Goal: Navigation & Orientation: Find specific page/section

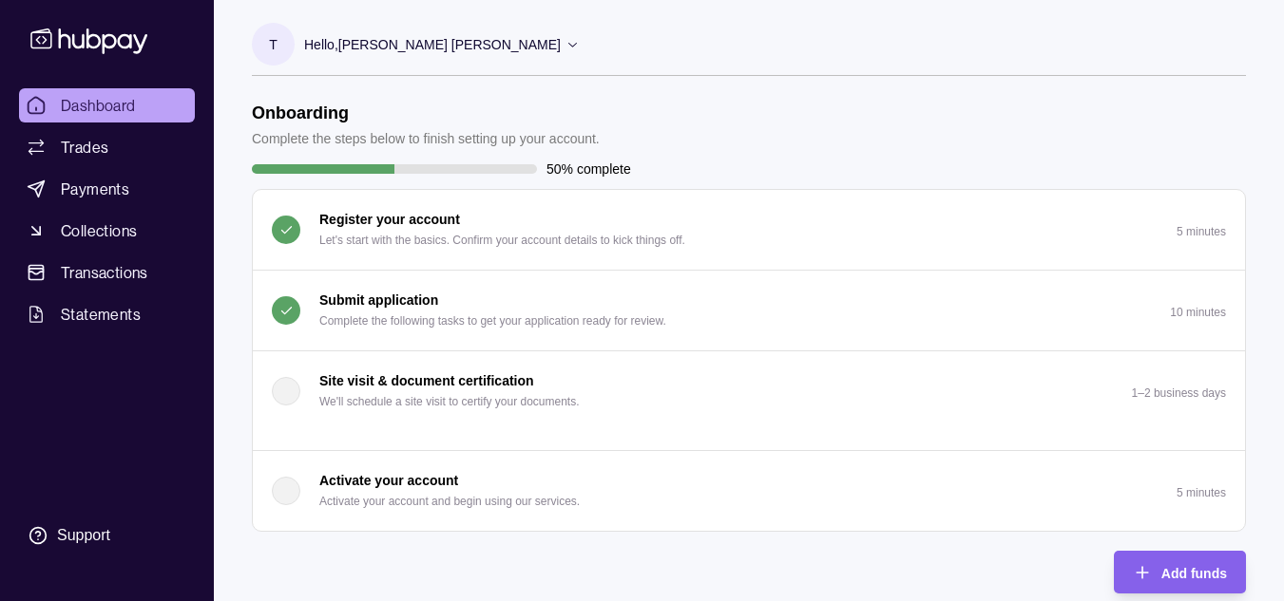
click at [379, 302] on p "Submit application" at bounding box center [378, 300] width 119 height 21
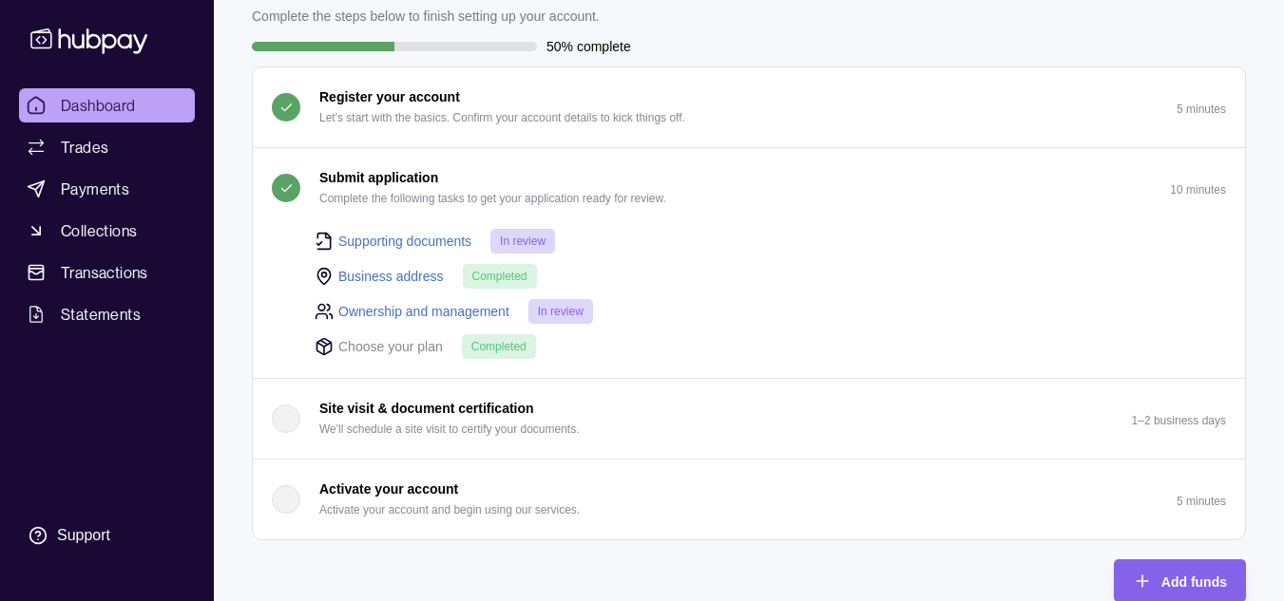
scroll to position [124, 0]
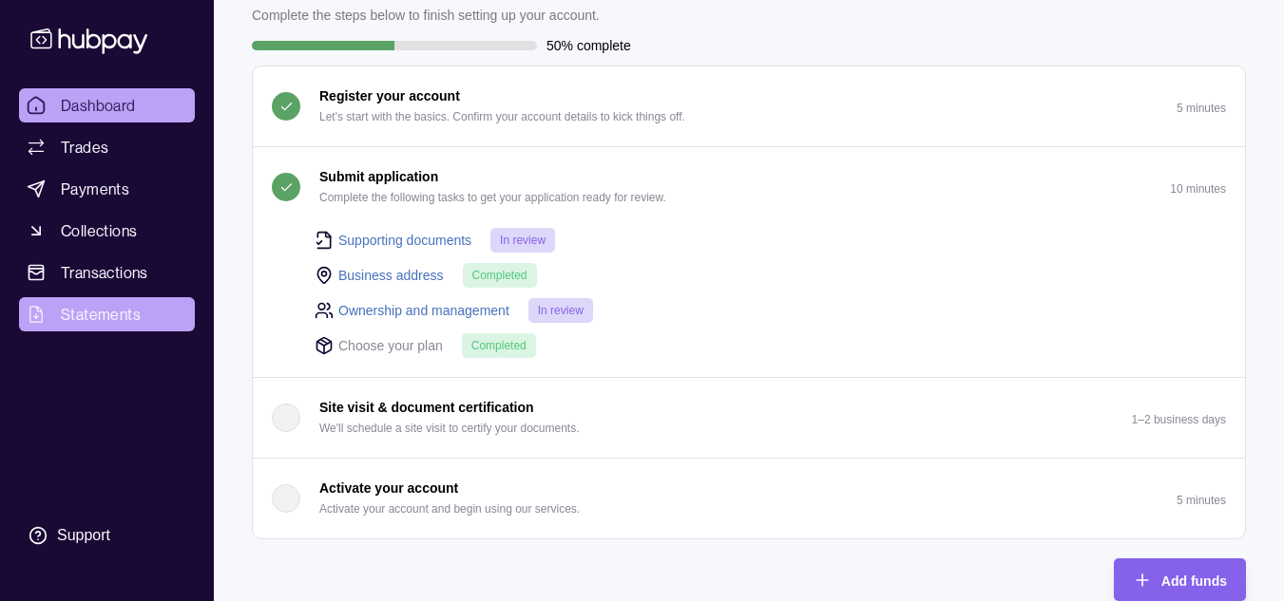
click at [112, 324] on span "Statements" at bounding box center [101, 314] width 80 height 23
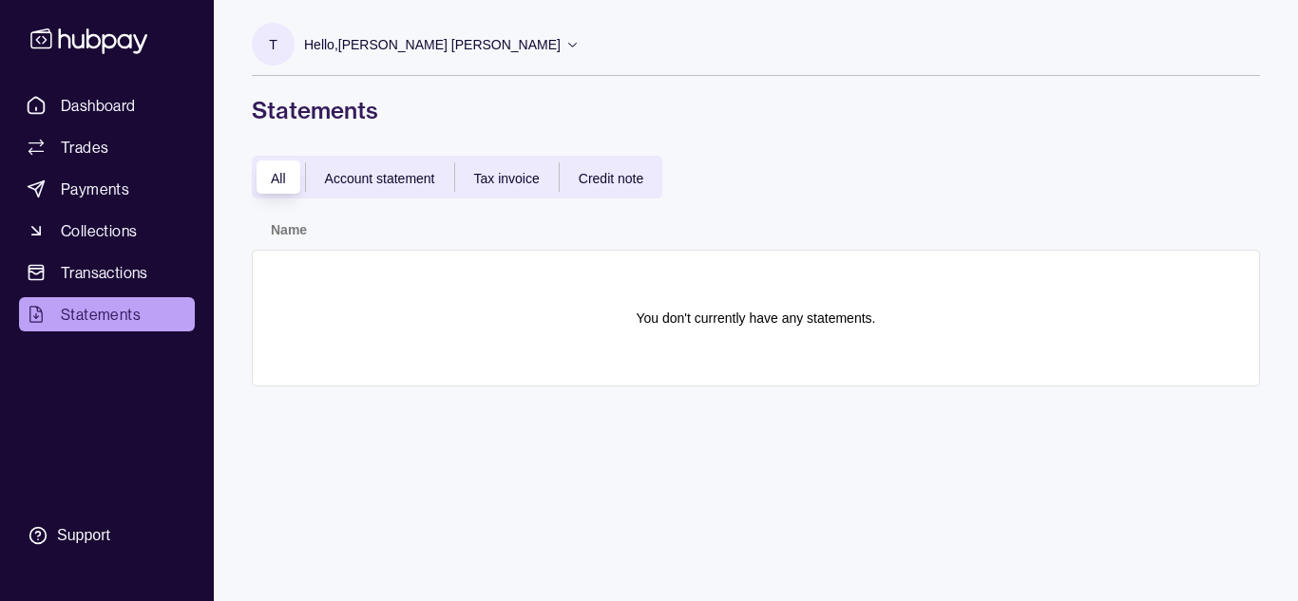
click at [386, 186] on div "Account statement" at bounding box center [380, 177] width 148 height 23
click at [546, 169] on div "Tax invoice" at bounding box center [507, 177] width 104 height 23
click at [605, 179] on span "Credit note" at bounding box center [611, 178] width 65 height 15
click at [273, 175] on span "All" at bounding box center [278, 178] width 15 height 15
click at [82, 149] on span "Trades" at bounding box center [85, 147] width 48 height 23
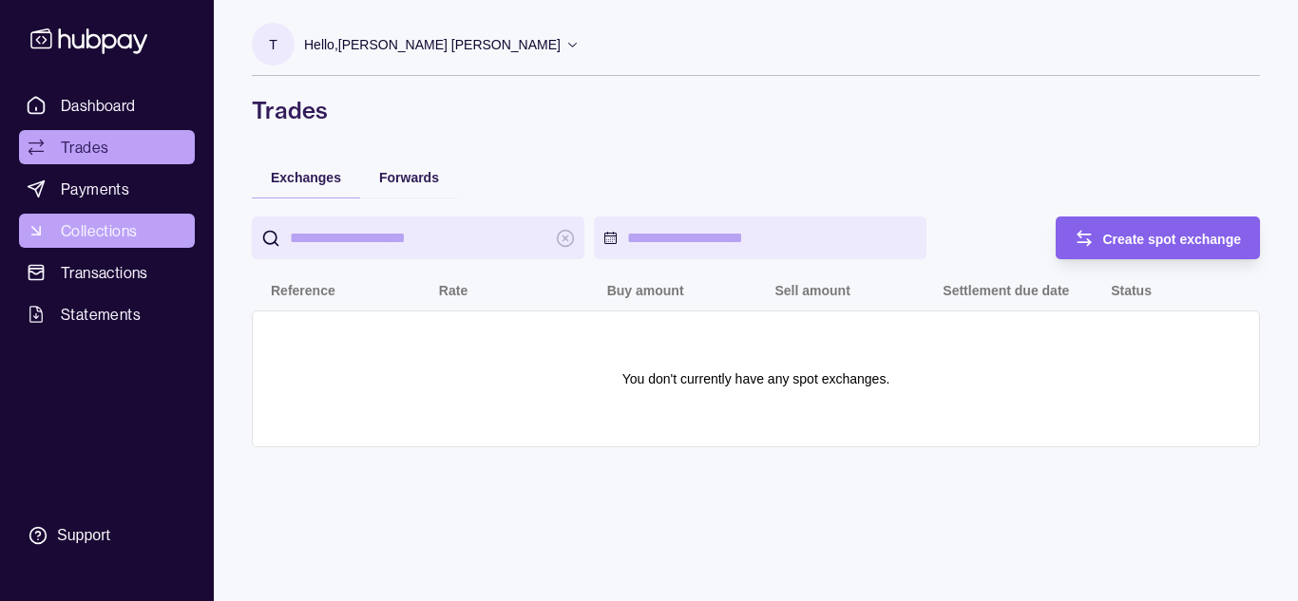
click at [92, 233] on span "Collections" at bounding box center [99, 231] width 76 height 23
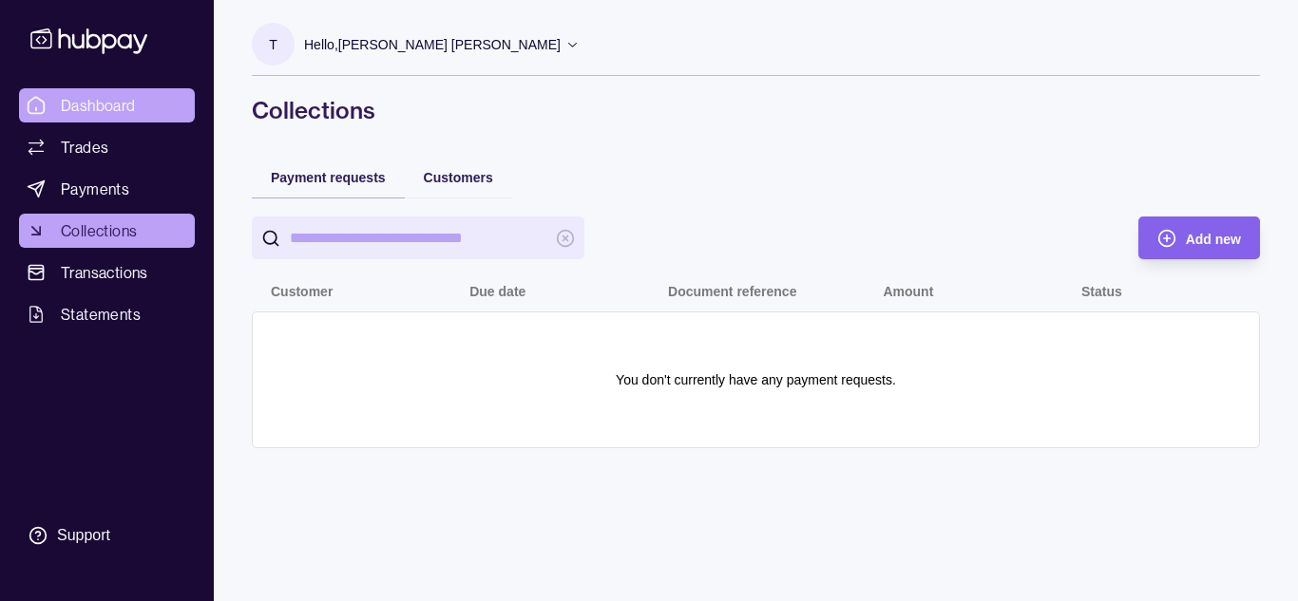
click at [64, 107] on span "Dashboard" at bounding box center [98, 105] width 75 height 23
